Goal: Navigation & Orientation: Find specific page/section

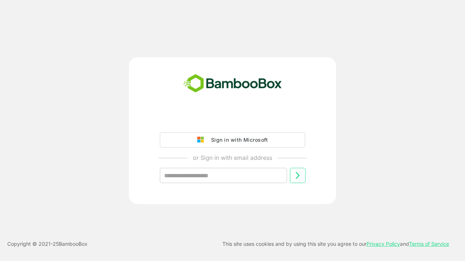
type input "**********"
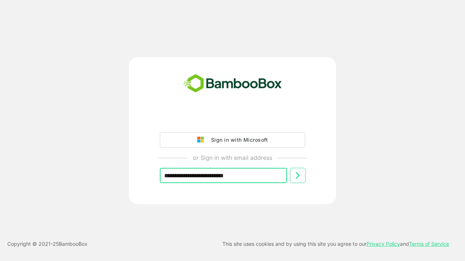
click at [297, 176] on icon at bounding box center [297, 175] width 9 height 9
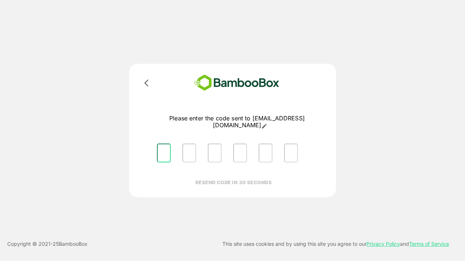
type input "*"
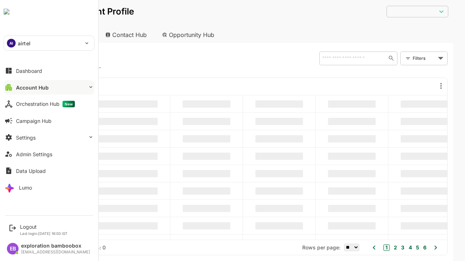
click at [49, 87] on button "Account Hub" at bounding box center [49, 87] width 91 height 15
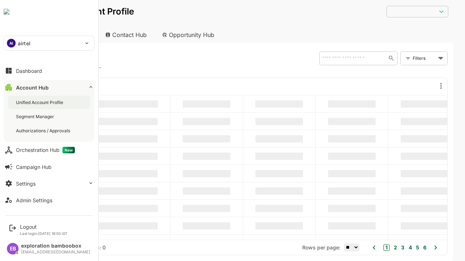
click at [40, 102] on div "Unified Account Profile" at bounding box center [40, 102] width 49 height 6
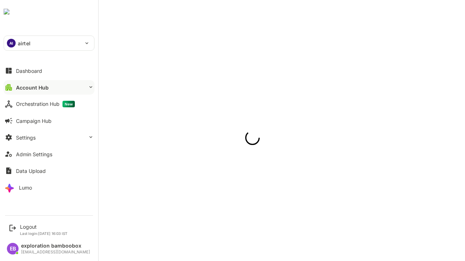
click at [49, 87] on button "Account Hub" at bounding box center [49, 87] width 91 height 15
